Goal: Information Seeking & Learning: Learn about a topic

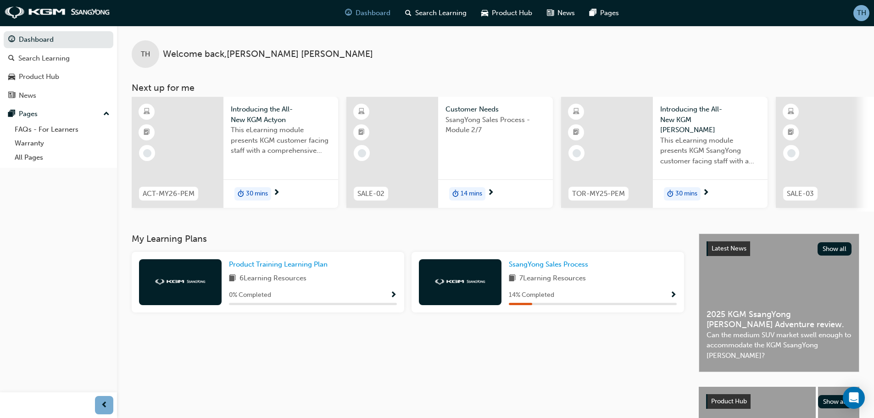
click at [669, 298] on div "14 % Completed" at bounding box center [593, 294] width 168 height 11
click at [673, 298] on span "Show Progress" at bounding box center [673, 295] width 7 height 8
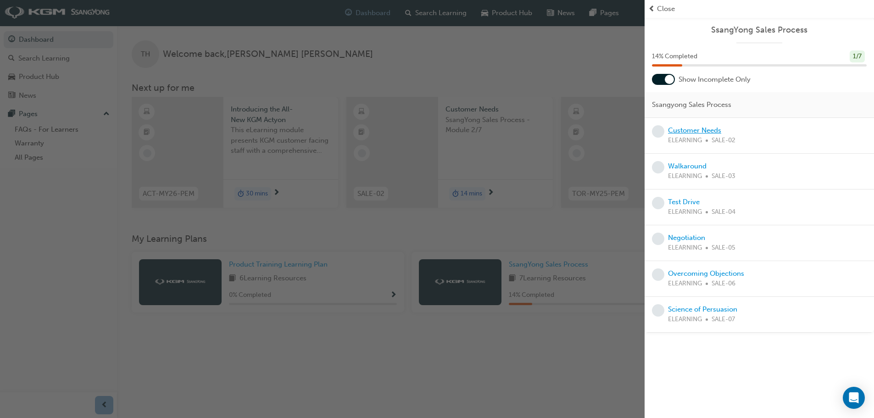
click at [697, 128] on link "Customer Needs" at bounding box center [694, 130] width 53 height 8
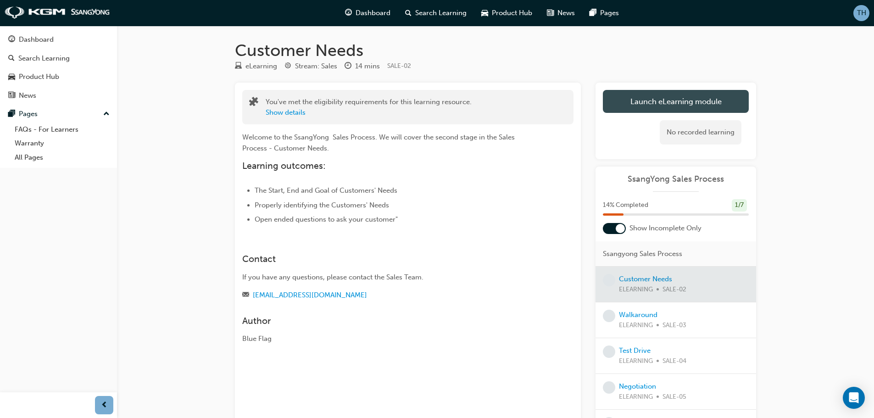
click at [678, 106] on link "Launch eLearning module" at bounding box center [676, 101] width 146 height 23
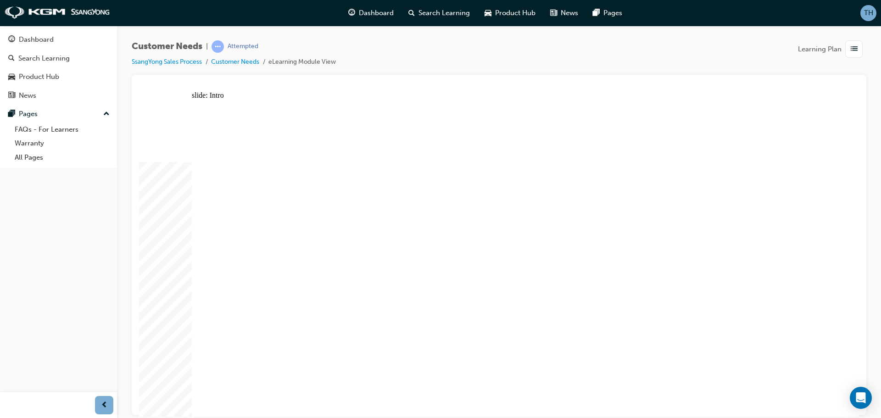
click at [850, 223] on div "slide: Module Navigation Rectangle MODULE NAVIGATION arrow.png arrow.png Group …" at bounding box center [499, 253] width 720 height 325
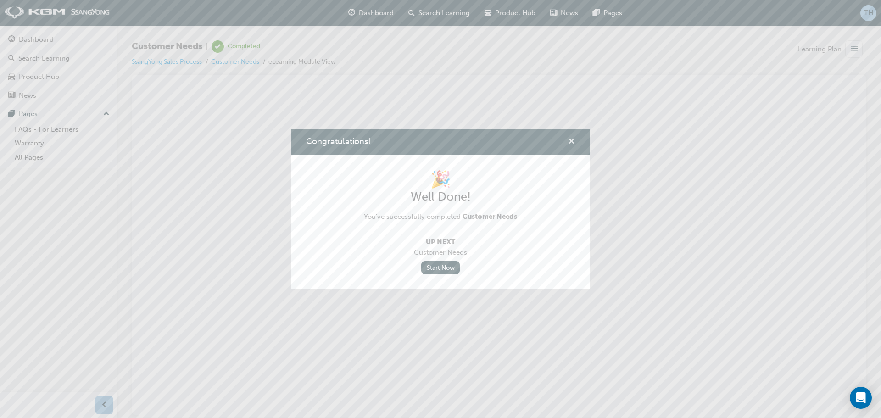
click at [572, 138] on span "cross-icon" at bounding box center [571, 142] width 7 height 8
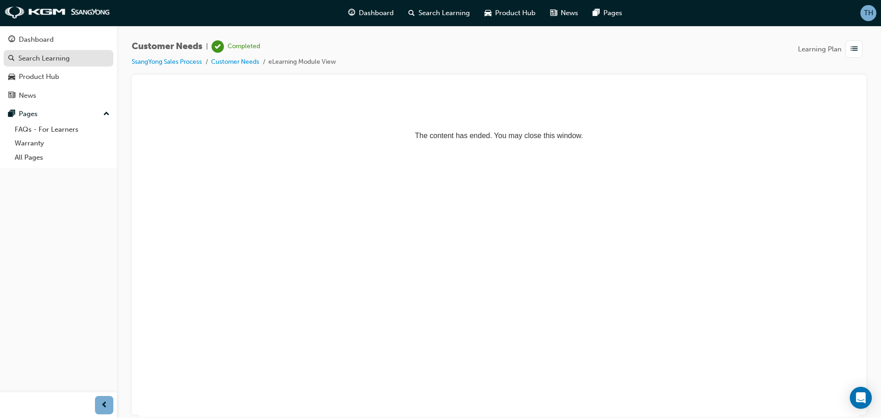
click at [58, 59] on div "Search Learning" at bounding box center [43, 58] width 51 height 11
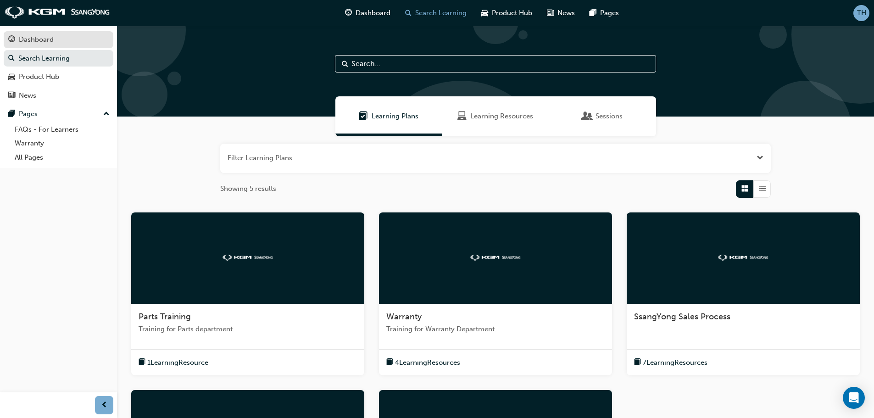
click at [45, 42] on div "Dashboard" at bounding box center [36, 39] width 35 height 11
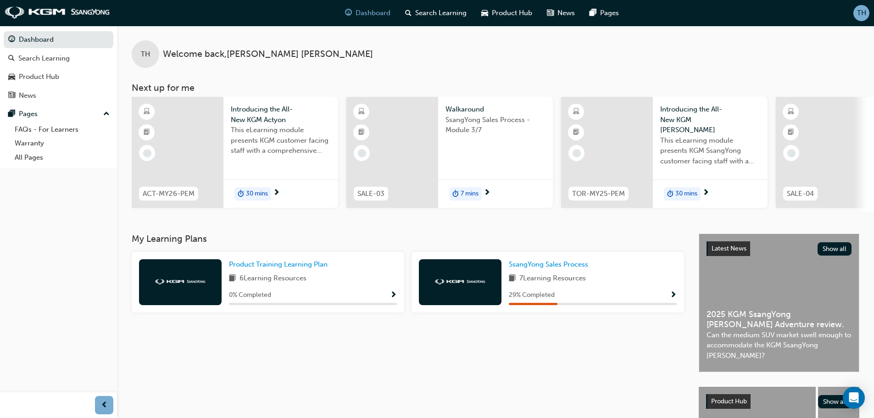
click at [674, 298] on span "Show Progress" at bounding box center [673, 295] width 7 height 8
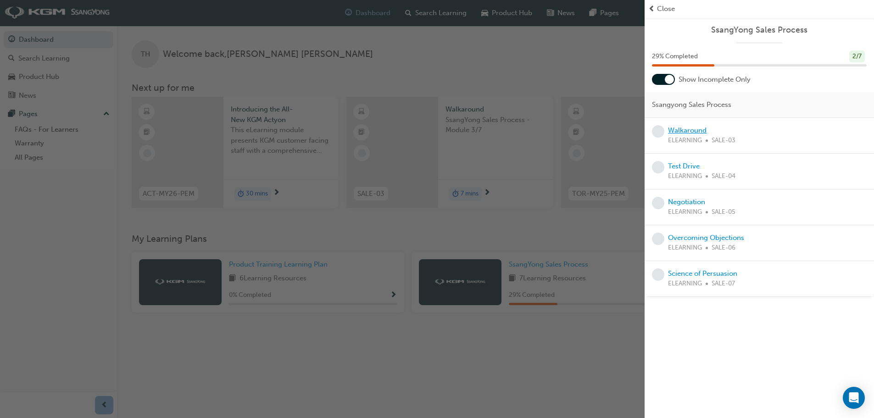
click at [691, 131] on link "Walkaround" at bounding box center [687, 130] width 39 height 8
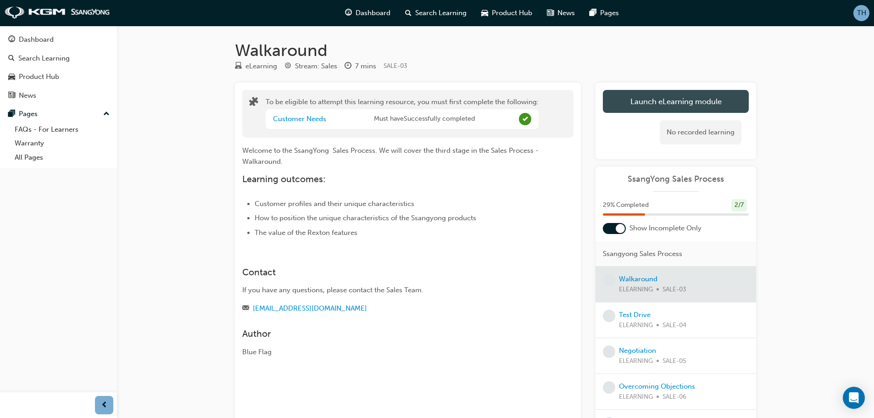
click at [698, 102] on button "Launch eLearning module" at bounding box center [676, 101] width 146 height 23
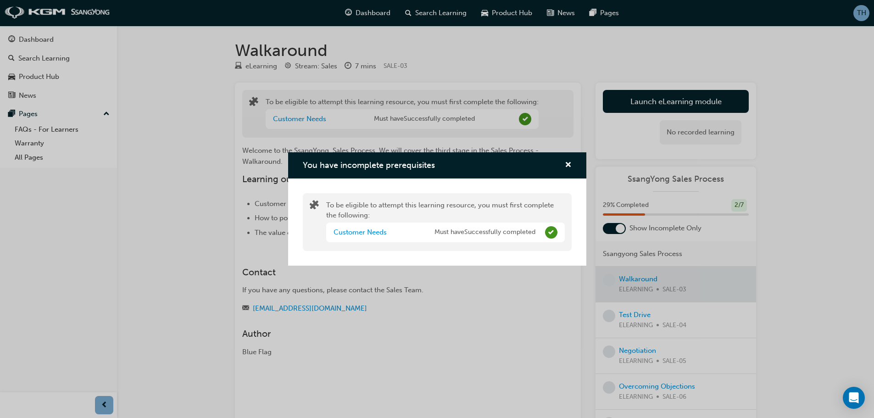
click at [461, 232] on span "Must have Successfully completed" at bounding box center [484, 232] width 101 height 11
click at [530, 233] on span "Must have Successfully completed" at bounding box center [484, 232] width 101 height 11
click at [356, 237] on div "Customer Needs" at bounding box center [383, 232] width 101 height 11
click at [357, 235] on link "Customer Needs" at bounding box center [359, 232] width 53 height 8
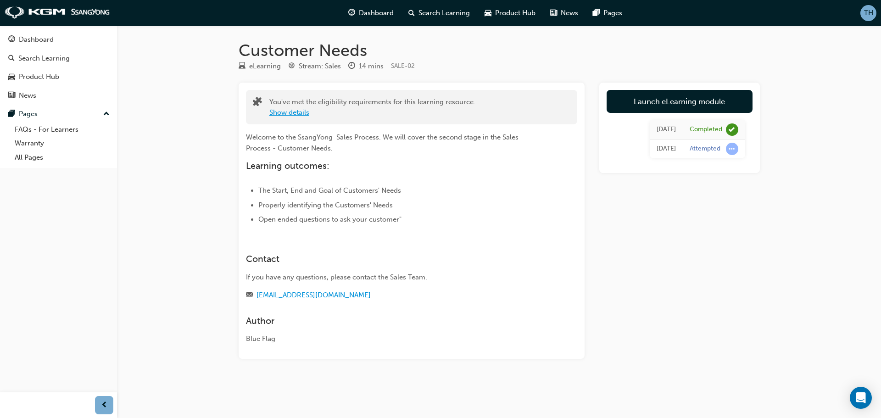
click at [288, 114] on button "Show details" at bounding box center [289, 112] width 40 height 11
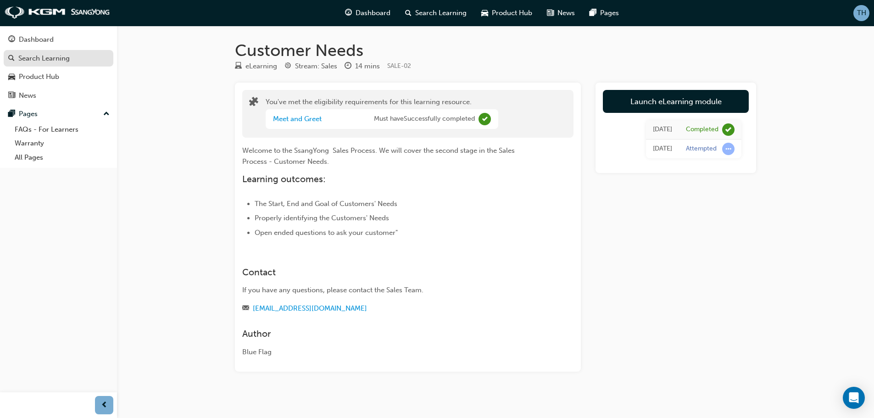
click at [65, 61] on div "Search Learning" at bounding box center [43, 58] width 51 height 11
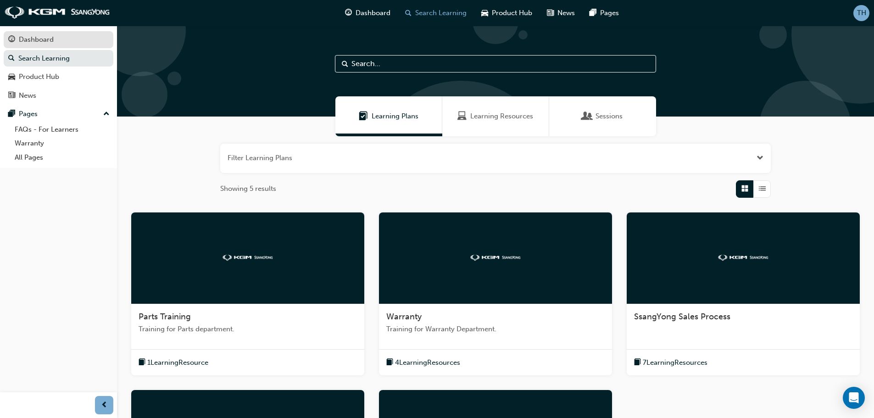
click at [61, 38] on div "Dashboard" at bounding box center [58, 39] width 100 height 11
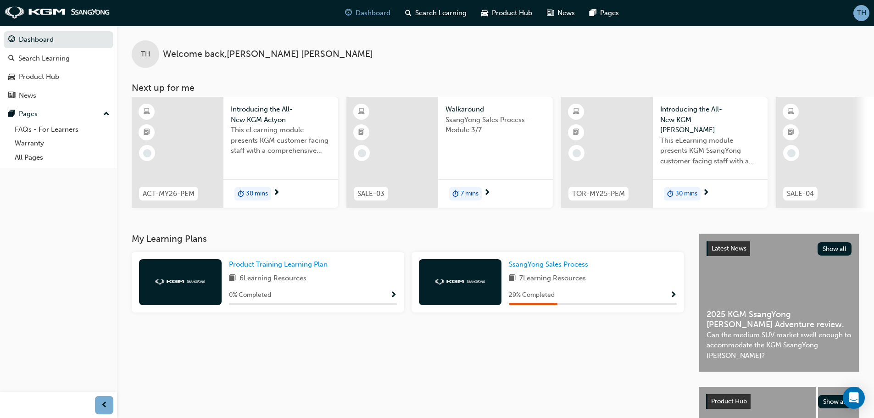
click at [672, 297] on span "Show Progress" at bounding box center [673, 295] width 7 height 8
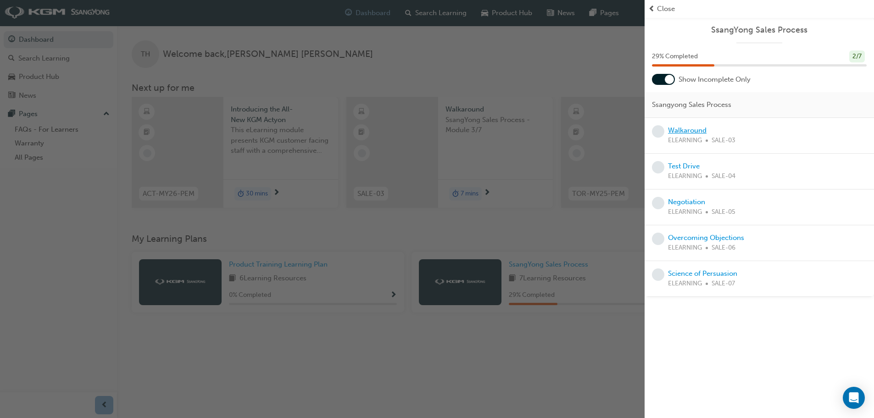
click at [689, 131] on link "Walkaround" at bounding box center [687, 130] width 39 height 8
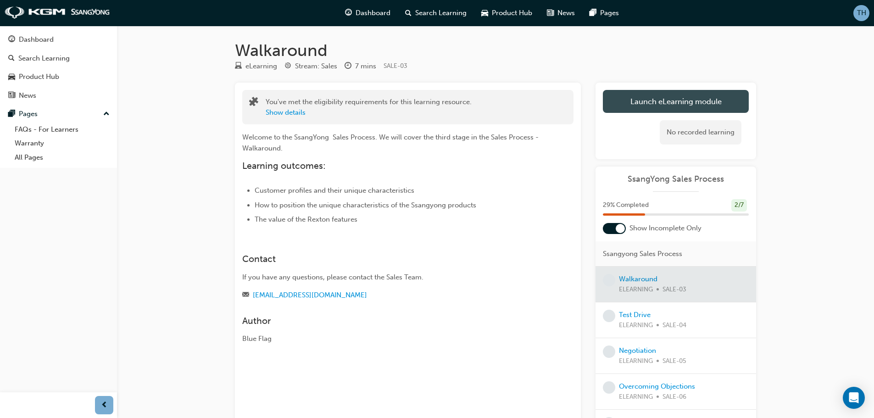
click at [688, 102] on button "Launch eLearning module" at bounding box center [676, 101] width 146 height 23
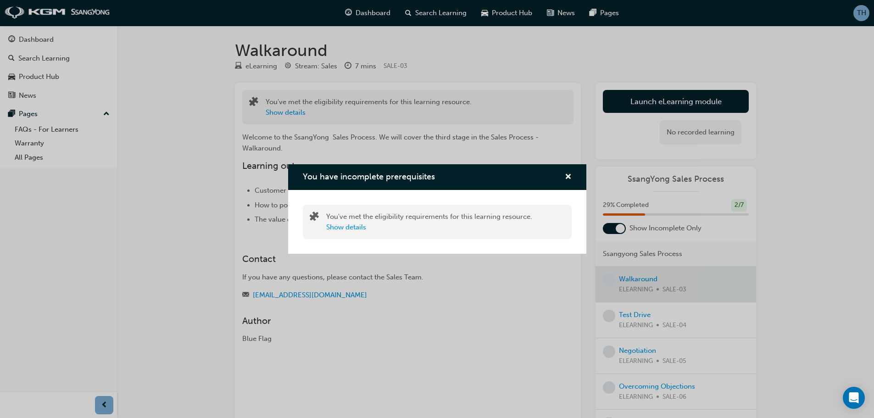
drag, startPoint x: 397, startPoint y: 176, endPoint x: 394, endPoint y: 179, distance: 4.9
click at [397, 176] on span "You have incomplete prerequisites" at bounding box center [369, 177] width 132 height 10
click at [339, 228] on button "Show details" at bounding box center [346, 227] width 40 height 11
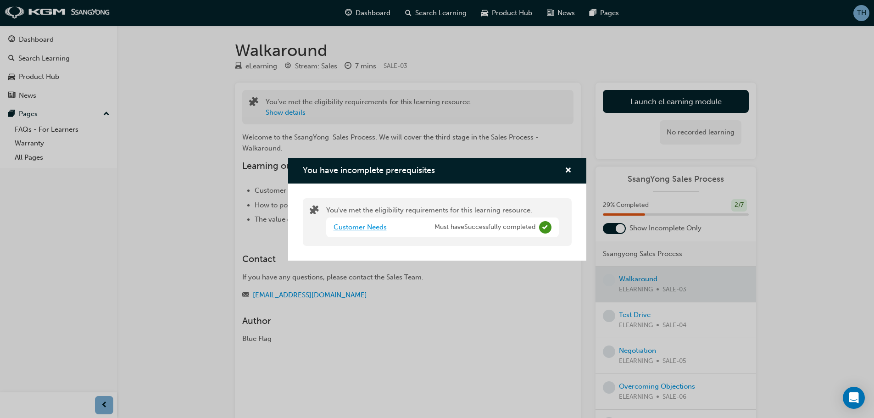
click at [371, 226] on link "Customer Needs" at bounding box center [359, 227] width 53 height 8
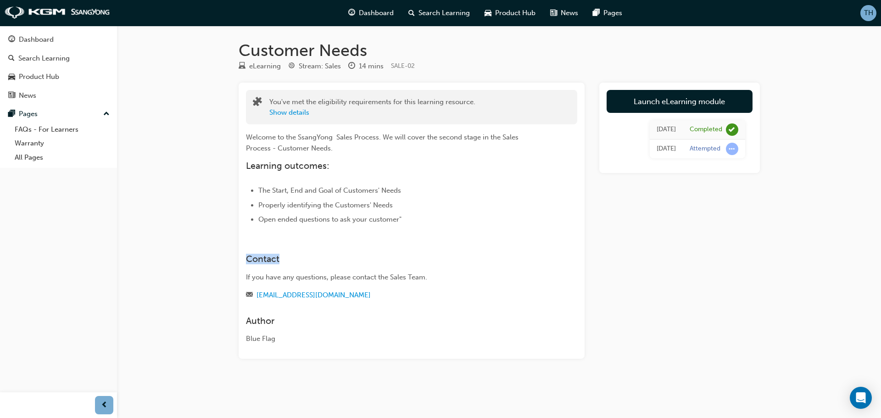
click at [371, 226] on div "You've met the eligibility requirements for this learning resource. Show detail…" at bounding box center [412, 221] width 346 height 276
click at [43, 57] on div "Search Learning" at bounding box center [43, 58] width 51 height 11
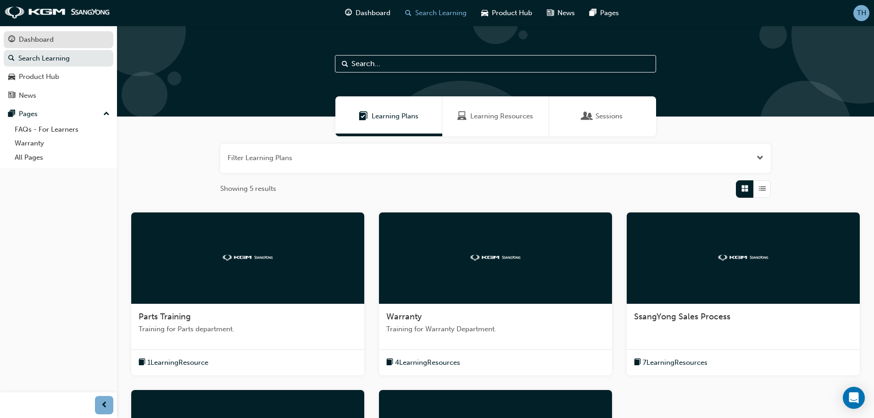
click at [42, 45] on div "Dashboard" at bounding box center [58, 39] width 100 height 11
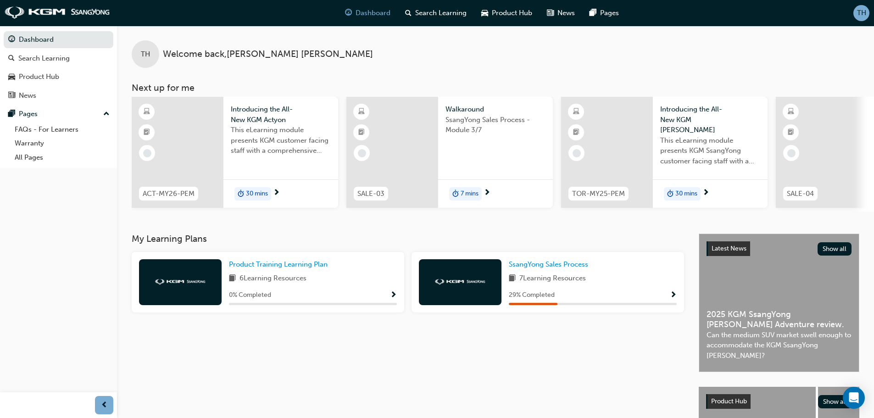
click at [675, 300] on span "Show Progress" at bounding box center [673, 295] width 7 height 8
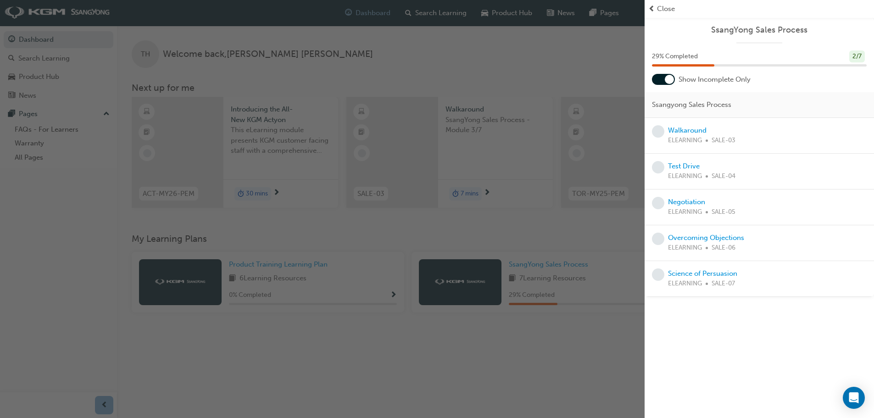
click at [663, 76] on div at bounding box center [663, 79] width 23 height 11
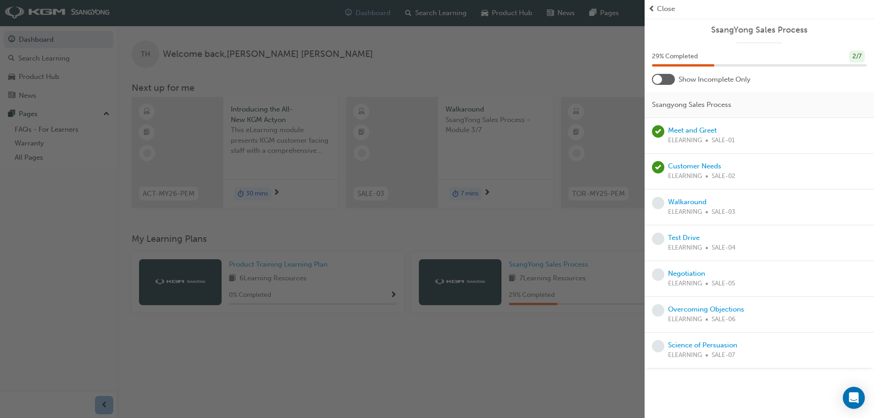
click at [663, 78] on div at bounding box center [663, 79] width 23 height 11
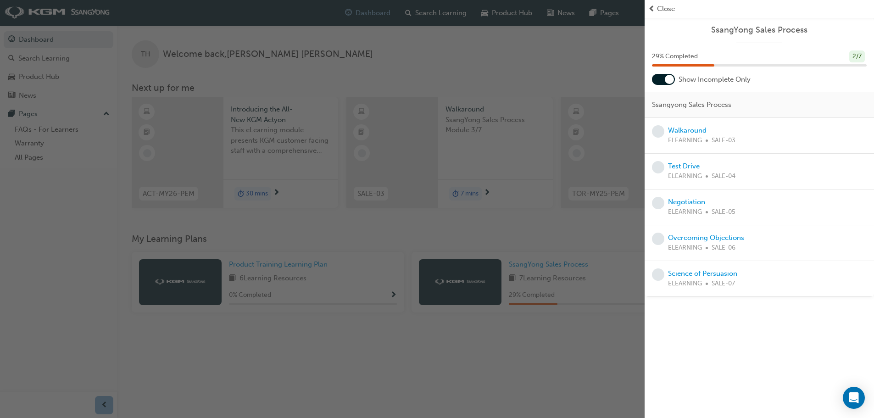
click at [663, 78] on div at bounding box center [663, 79] width 23 height 11
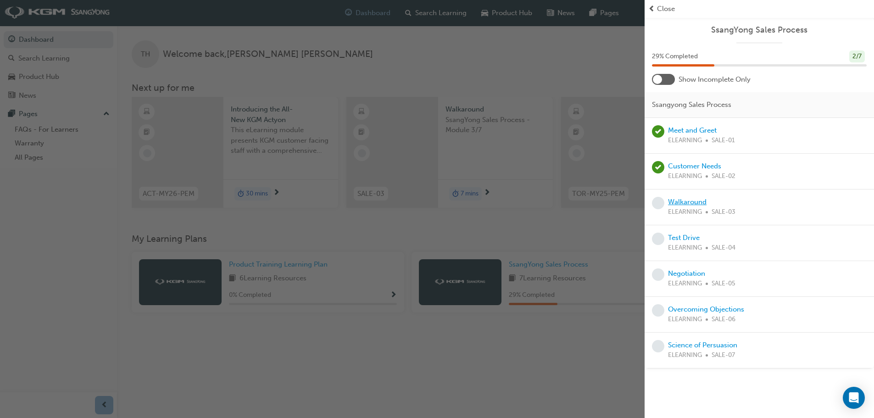
click at [695, 200] on link "Walkaround" at bounding box center [687, 202] width 39 height 8
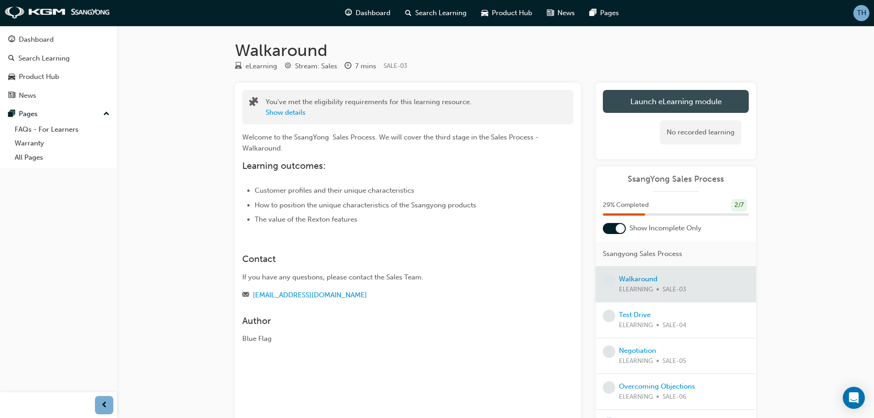
click at [684, 94] on link "Launch eLearning module" at bounding box center [676, 101] width 146 height 23
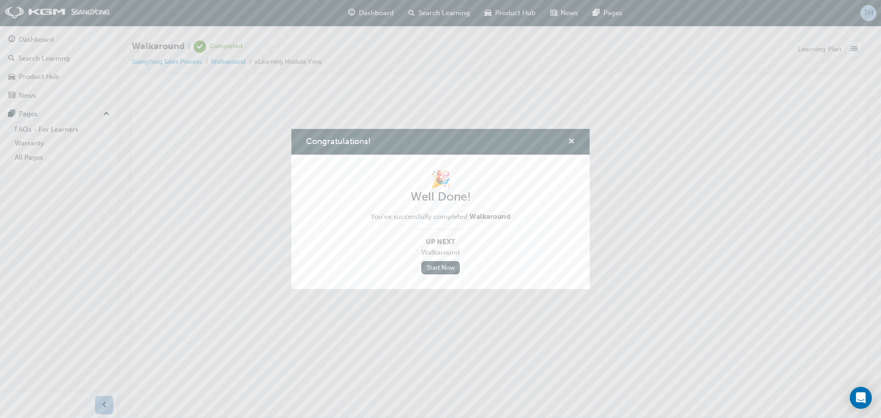
click at [569, 140] on span "cross-icon" at bounding box center [571, 142] width 7 height 8
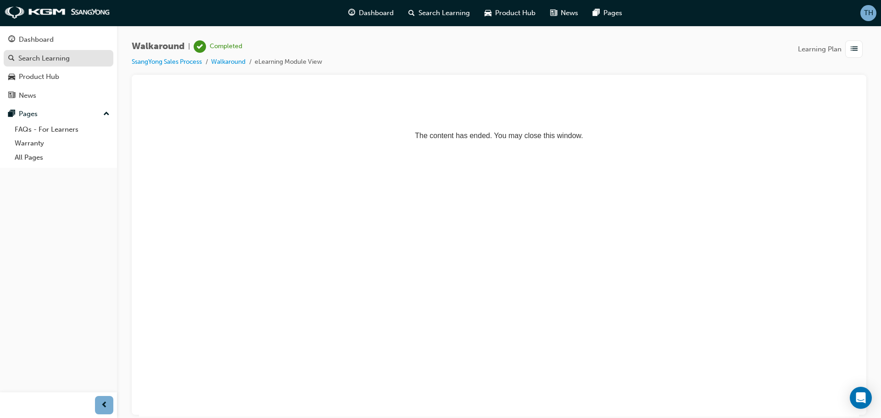
click at [63, 61] on div "Search Learning" at bounding box center [43, 58] width 51 height 11
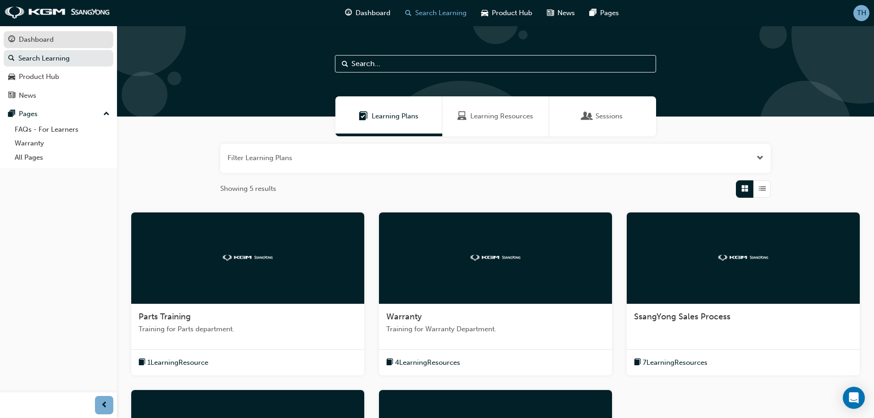
click at [51, 35] on div "Dashboard" at bounding box center [36, 39] width 35 height 11
